Goal: Find specific page/section: Find specific page/section

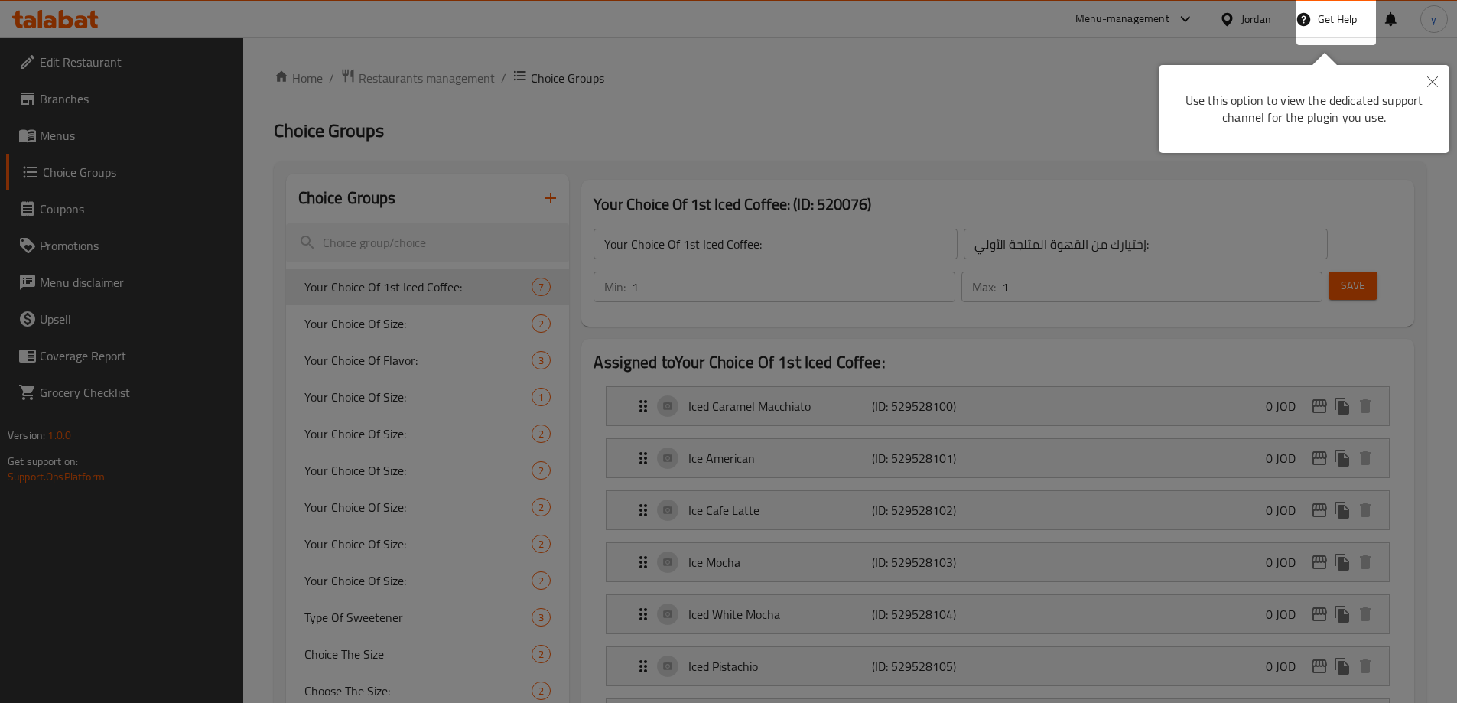
click at [587, 103] on div at bounding box center [728, 351] width 1457 height 703
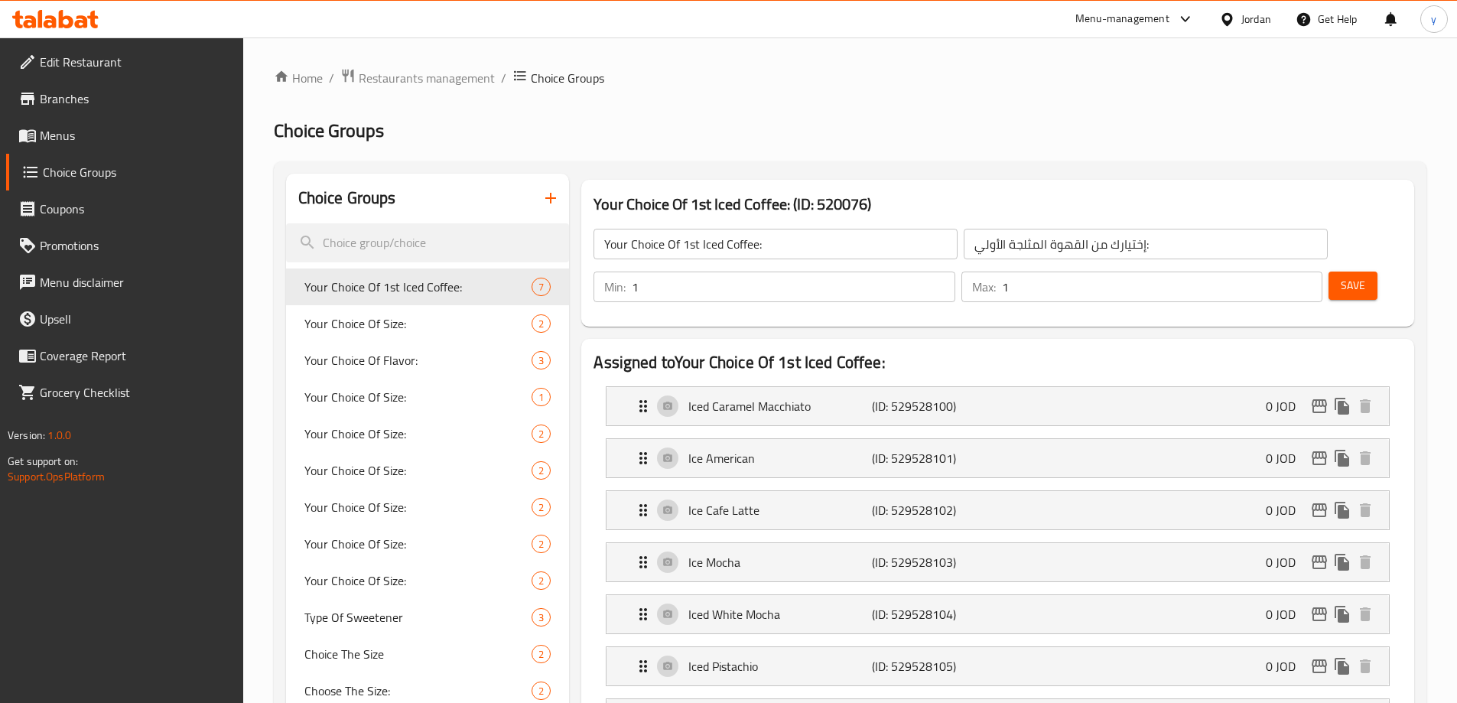
click at [44, 15] on icon at bounding box center [55, 19] width 86 height 18
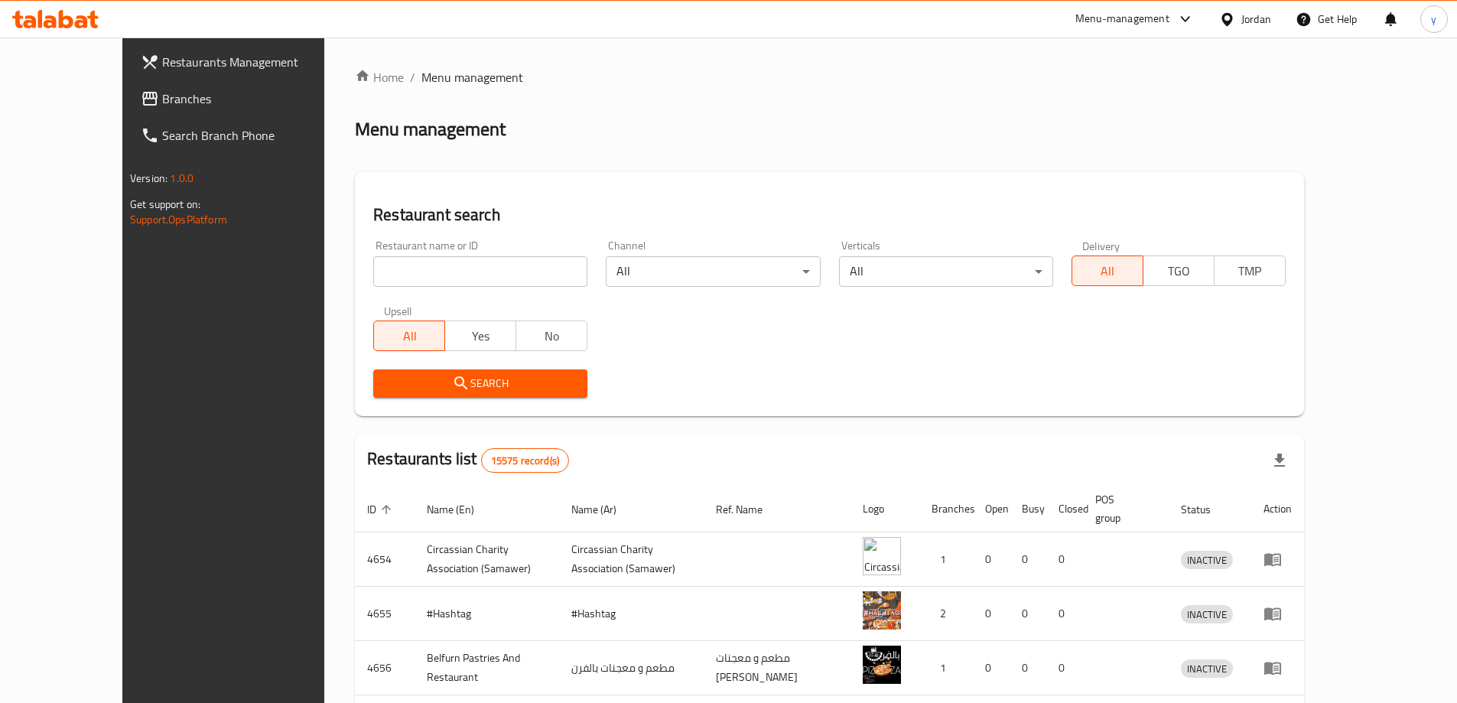
click at [921, 223] on h2 "Restaurant search" at bounding box center [829, 214] width 912 height 23
click at [162, 90] on span "Branches" at bounding box center [257, 98] width 191 height 18
